Goal: Task Accomplishment & Management: Complete application form

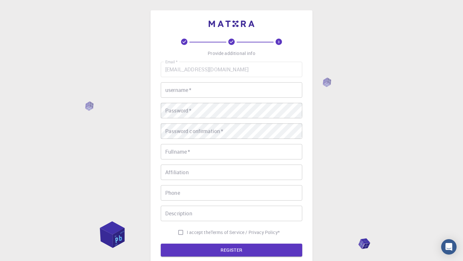
click at [192, 95] on input "username   *" at bounding box center [231, 89] width 141 height 15
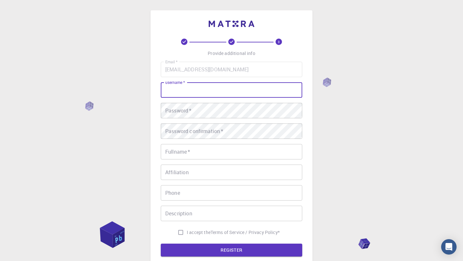
type input "a"
type input "juaaustral"
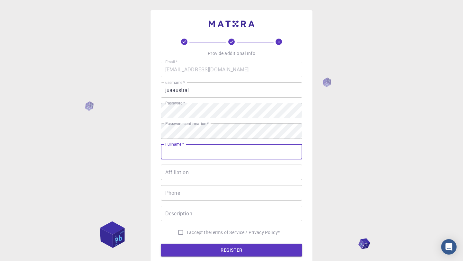
click at [206, 150] on input "Fullname   *" at bounding box center [231, 151] width 141 height 15
type input "jce"
click at [203, 174] on input "Affiliation" at bounding box center [231, 171] width 141 height 15
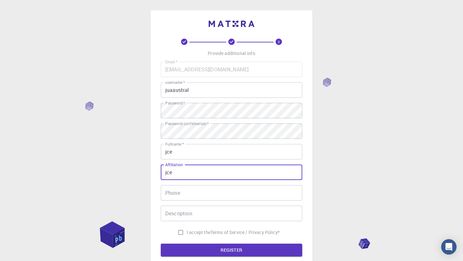
type input "jce"
click at [180, 199] on input "Phone" at bounding box center [231, 192] width 141 height 15
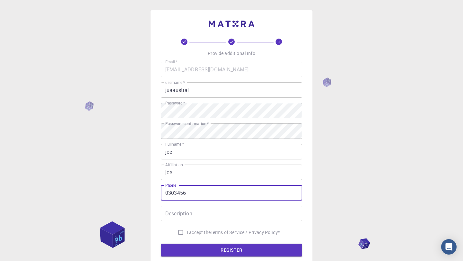
type input "0303456"
click at [183, 213] on input "Description" at bounding box center [231, 213] width 141 height 15
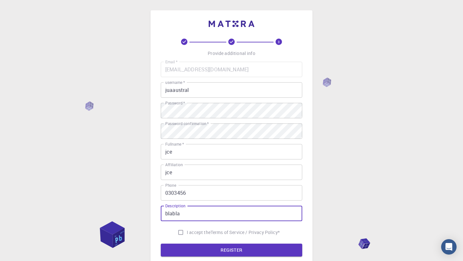
type input "blabla"
click at [180, 230] on input "I accept the Terms of Service / Privacy Policy *" at bounding box center [180, 232] width 12 height 12
checkbox input "true"
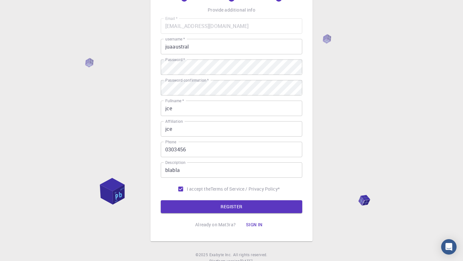
click at [209, 199] on form "Email   * [EMAIL_ADDRESS][DOMAIN_NAME] Email   * username   * juaaustral userna…" at bounding box center [231, 115] width 141 height 195
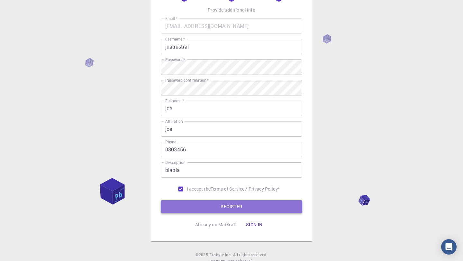
click at [210, 207] on button "REGISTER" at bounding box center [231, 206] width 141 height 13
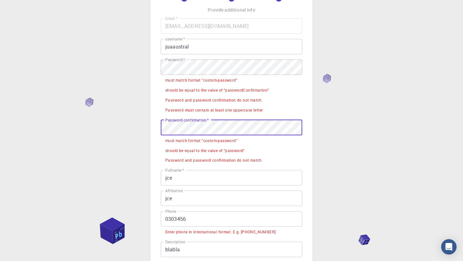
click at [134, 128] on div "3 Provide additional info Email   * [EMAIL_ADDRESS][DOMAIN_NAME] Email   * user…" at bounding box center [231, 160] width 463 height 406
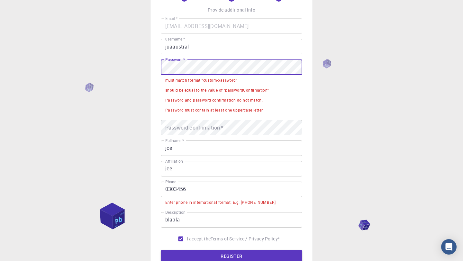
click at [130, 60] on div "3 Provide additional info Email   * [EMAIL_ADDRESS][DOMAIN_NAME] Email   * user…" at bounding box center [231, 145] width 463 height 377
click at [153, 65] on div "3 Provide additional info Email   * [EMAIL_ADDRESS][DOMAIN_NAME] Email   * user…" at bounding box center [231, 129] width 162 height 324
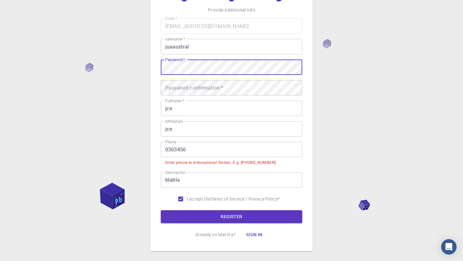
click at [194, 84] on div "Password confirmation   * Password confirmation   *" at bounding box center [231, 87] width 141 height 15
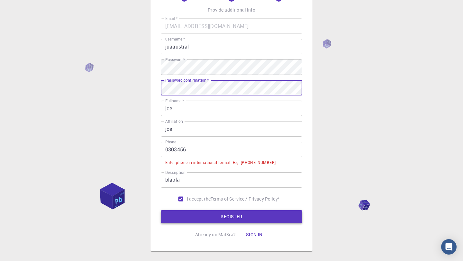
click at [223, 215] on button "REGISTER" at bounding box center [231, 216] width 141 height 13
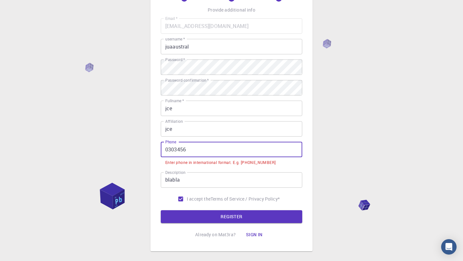
click at [208, 152] on input "0303456" at bounding box center [231, 149] width 141 height 15
click at [166, 150] on input "0303456" at bounding box center [231, 149] width 141 height 15
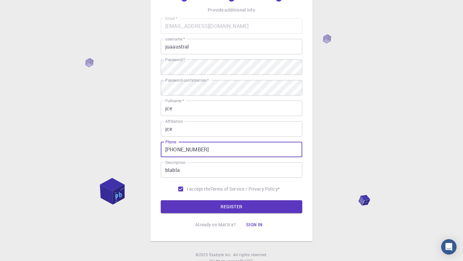
click at [227, 213] on div "3 Provide additional info Email   * [EMAIL_ADDRESS][DOMAIN_NAME] Email   * user…" at bounding box center [231, 113] width 141 height 236
click at [226, 208] on button "REGISTER" at bounding box center [231, 206] width 141 height 13
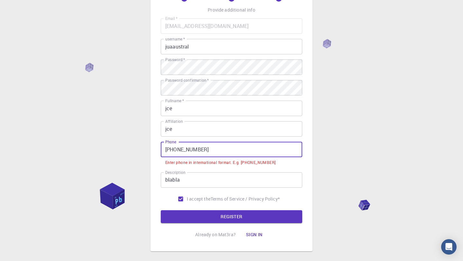
drag, startPoint x: 229, startPoint y: 150, endPoint x: 192, endPoint y: 146, distance: 36.9
click at [192, 146] on input "[PHONE_NUMBER]" at bounding box center [231, 149] width 141 height 15
click at [186, 147] on input "[PHONE_NUMBER]" at bounding box center [231, 149] width 141 height 15
click at [183, 149] on input "[PHONE_NUMBER]" at bounding box center [231, 149] width 141 height 15
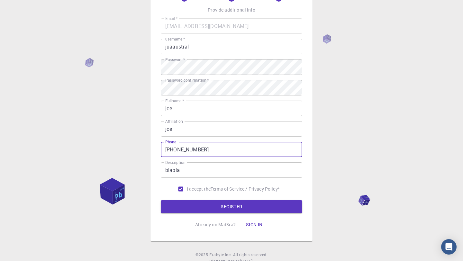
type input "[PHONE_NUMBER]"
click at [161, 200] on button "REGISTER" at bounding box center [231, 206] width 141 height 13
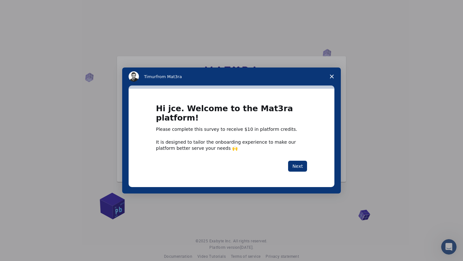
click at [330, 78] on icon "Close survey" at bounding box center [332, 77] width 4 height 4
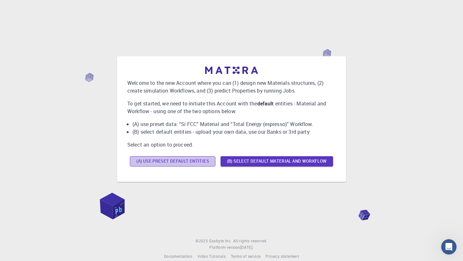
click at [199, 160] on button "(A) Use preset default entities" at bounding box center [172, 161] width 85 height 10
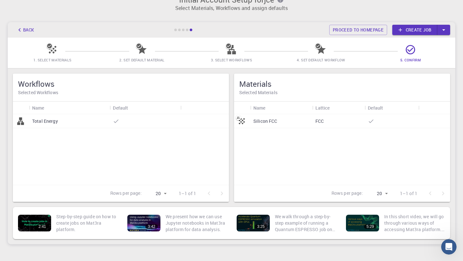
scroll to position [14, 0]
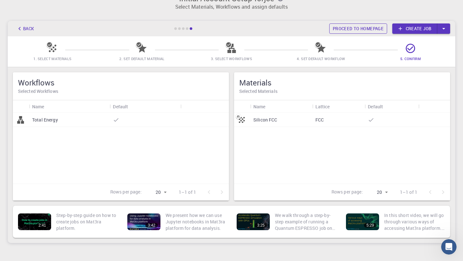
click at [358, 29] on link "Proceed to homepage" at bounding box center [358, 28] width 58 height 10
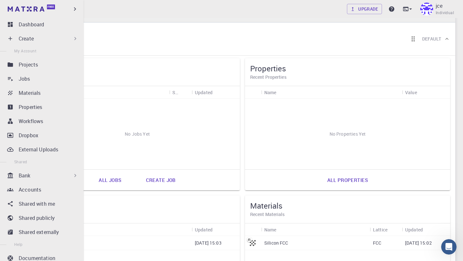
click at [22, 41] on p "Create" at bounding box center [26, 39] width 15 height 8
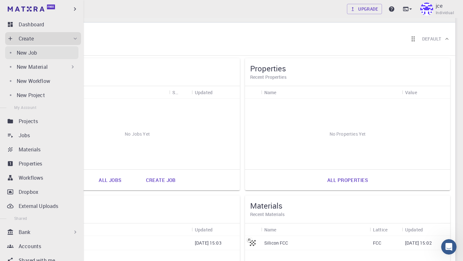
click at [43, 56] on div "New Job" at bounding box center [48, 53] width 62 height 8
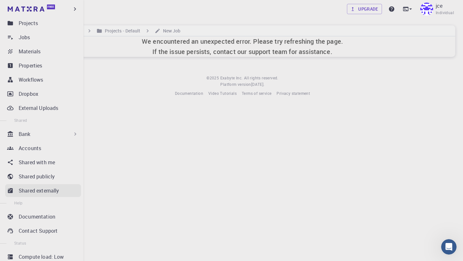
scroll to position [59, 0]
